Goal: Information Seeking & Learning: Understand process/instructions

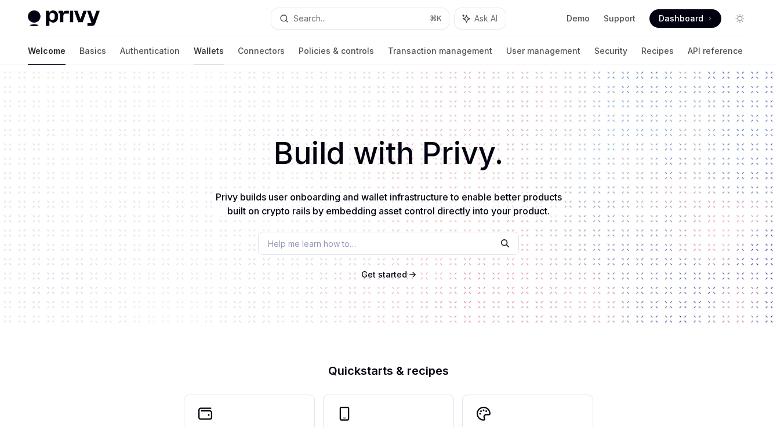
click at [194, 55] on link "Wallets" at bounding box center [209, 51] width 30 height 28
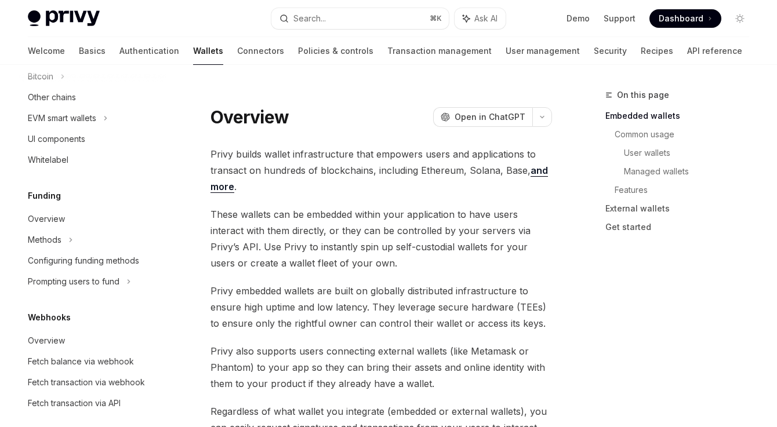
scroll to position [162, 0]
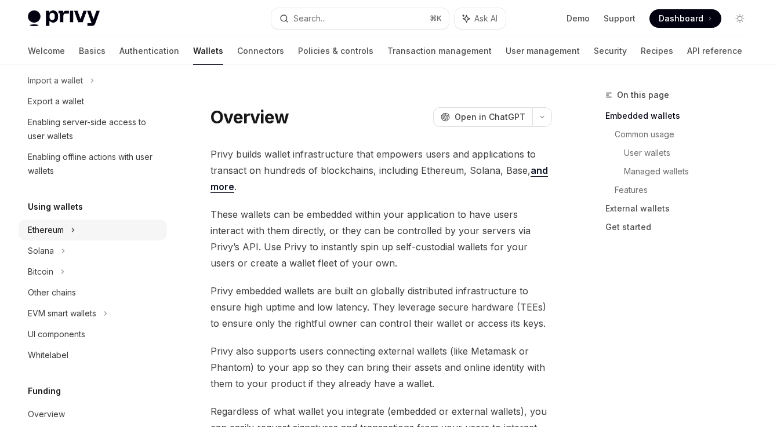
click at [66, 229] on div "Ethereum" at bounding box center [93, 230] width 148 height 21
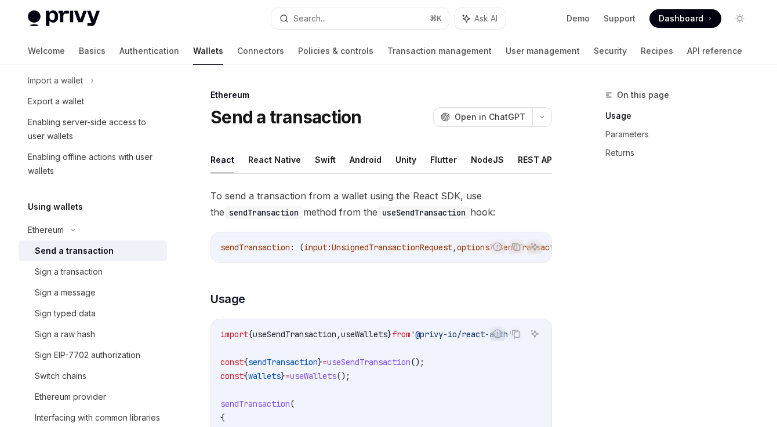
click at [67, 251] on div "Send a transaction" at bounding box center [74, 251] width 79 height 14
click at [281, 162] on button "React Native" at bounding box center [274, 159] width 53 height 27
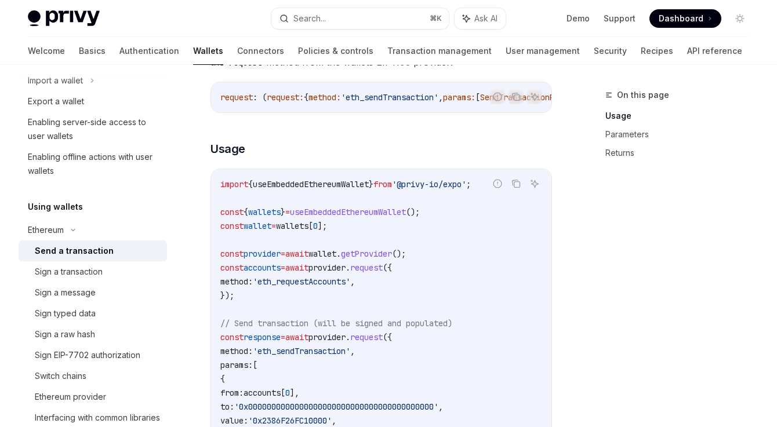
scroll to position [198, 0]
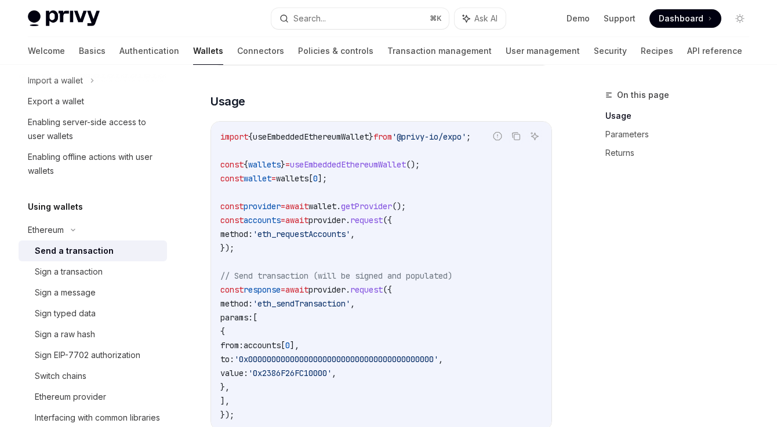
click at [622, 312] on div "On this page Usage Parameters Returns" at bounding box center [670, 257] width 176 height 339
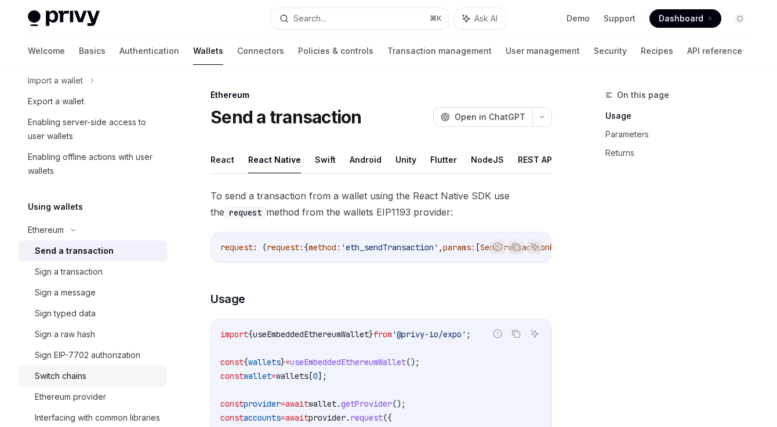
click at [59, 376] on div "Switch chains" at bounding box center [61, 376] width 52 height 14
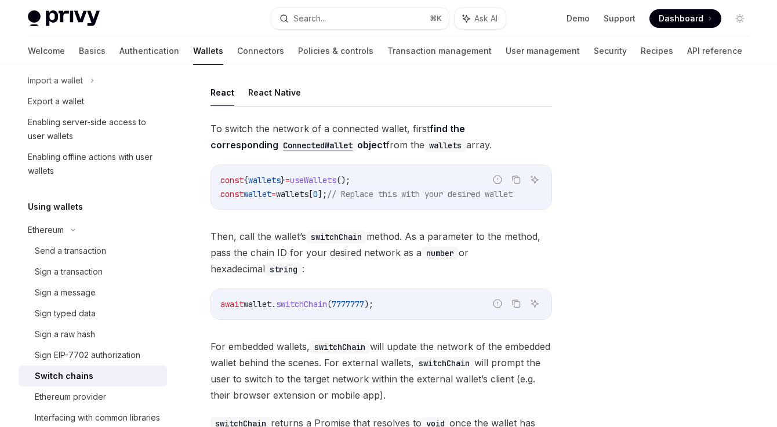
scroll to position [50, 0]
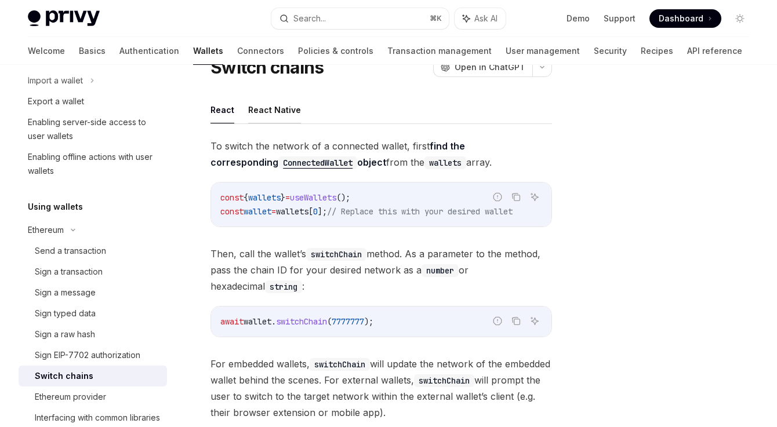
click at [290, 112] on button "React Native" at bounding box center [274, 109] width 53 height 27
type textarea "*"
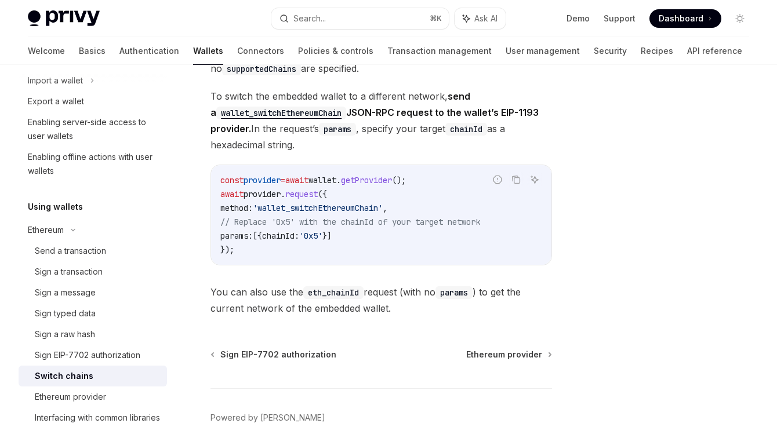
scroll to position [131, 0]
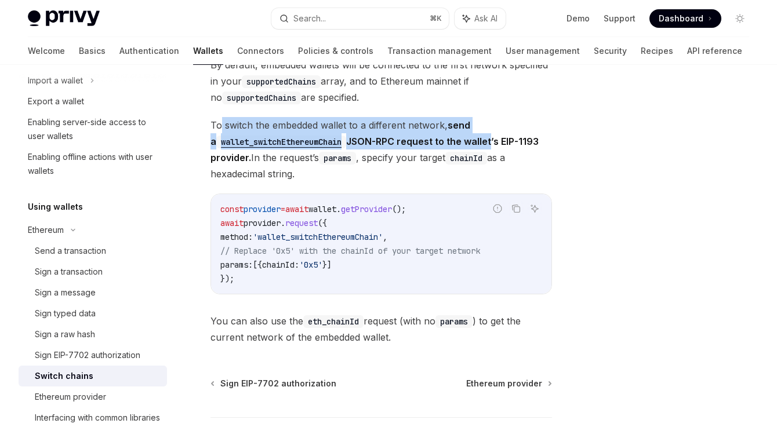
drag, startPoint x: 223, startPoint y: 119, endPoint x: 486, endPoint y: 141, distance: 264.0
click at [486, 141] on span "To switch the embedded wallet to a different network, send a wallet_switchEther…" at bounding box center [380, 149] width 341 height 65
click at [484, 141] on strong "send a wallet_switchEthereumChain JSON-RPC request to the wallet’s EIP-1193 pro…" at bounding box center [374, 141] width 328 height 44
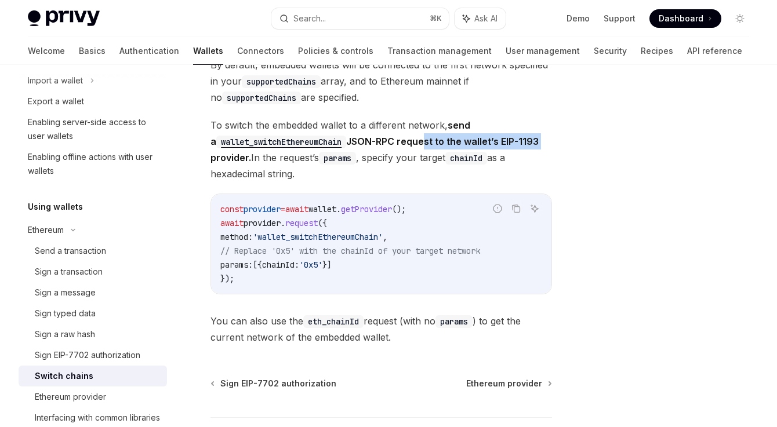
drag, startPoint x: 547, startPoint y: 141, endPoint x: 362, endPoint y: 141, distance: 184.9
click at [365, 141] on span "To switch the embedded wallet to a different network, send a wallet_switchEther…" at bounding box center [380, 149] width 341 height 65
click at [362, 141] on strong "send a wallet_switchEthereumChain JSON-RPC request to the wallet’s EIP-1193 pro…" at bounding box center [374, 141] width 328 height 44
drag, startPoint x: 307, startPoint y: 167, endPoint x: 219, endPoint y: 157, distance: 88.1
click at [219, 157] on span "To switch the embedded wallet to a different network, send a wallet_switchEther…" at bounding box center [380, 149] width 341 height 65
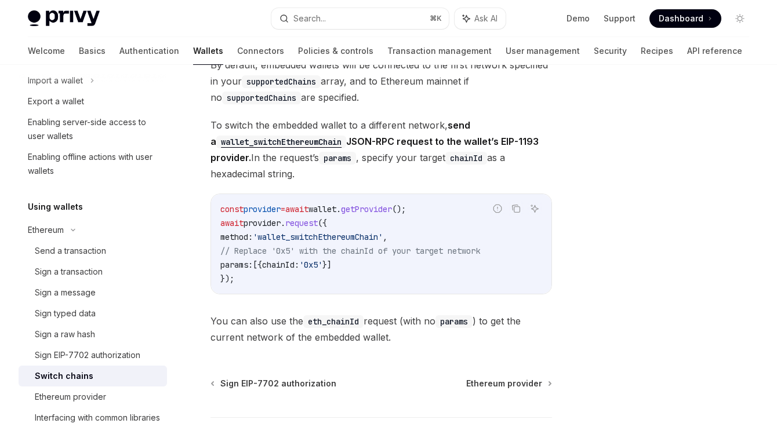
click at [219, 157] on strong "send a wallet_switchEthereumChain JSON-RPC request to the wallet’s EIP-1193 pro…" at bounding box center [374, 141] width 328 height 44
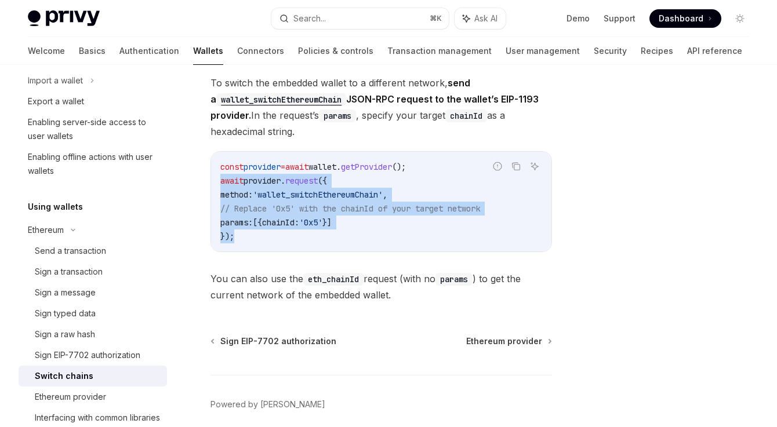
drag, startPoint x: 258, startPoint y: 241, endPoint x: 214, endPoint y: 184, distance: 71.5
click at [214, 184] on div "const provider = await wallet . getProvider (); await provider . request ({ met…" at bounding box center [381, 202] width 340 height 100
copy code "await provider . request ({ method: 'wallet_switchEthereumChain' , // Replace '…"
